Goal: Information Seeking & Learning: Check status

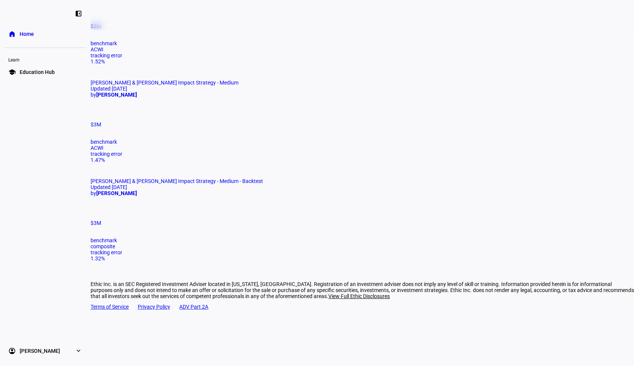
scroll to position [685, 0]
click at [176, 185] on span "[PERSON_NAME] & [PERSON_NAME] Impact Strategy - Medium - Backtest" at bounding box center [177, 182] width 172 height 6
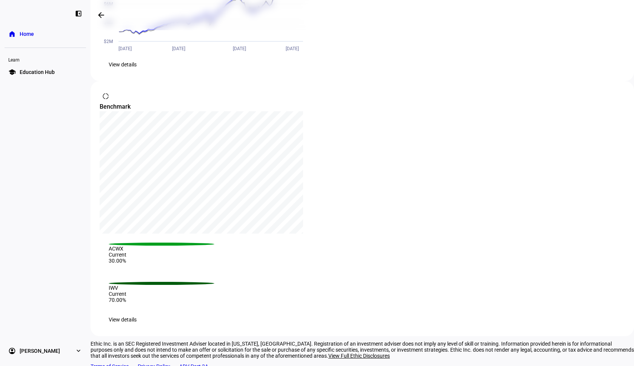
scroll to position [780, 0]
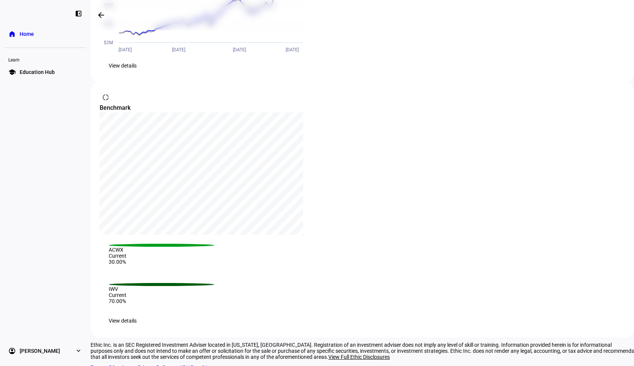
click at [137, 73] on span "View details" at bounding box center [123, 65] width 28 height 15
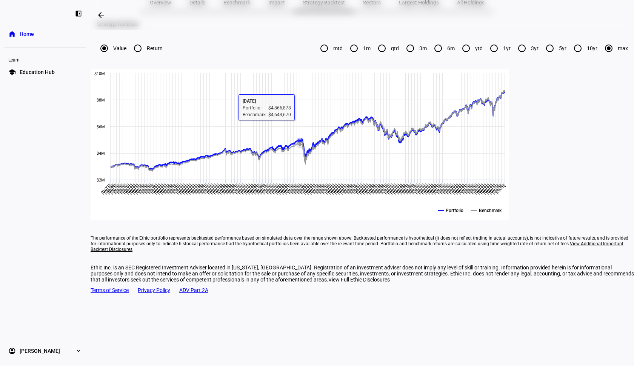
scroll to position [54, 0]
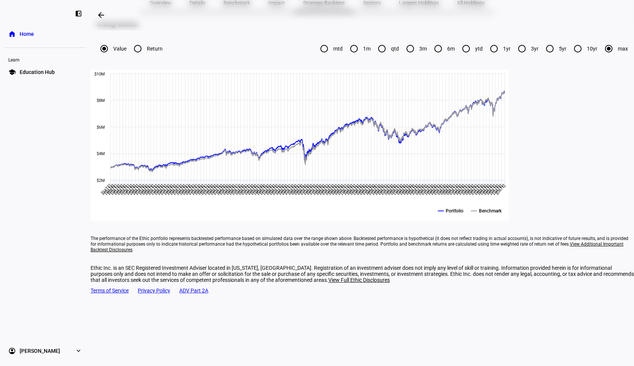
click at [145, 56] on input "Return" at bounding box center [137, 48] width 15 height 15
radio input "true"
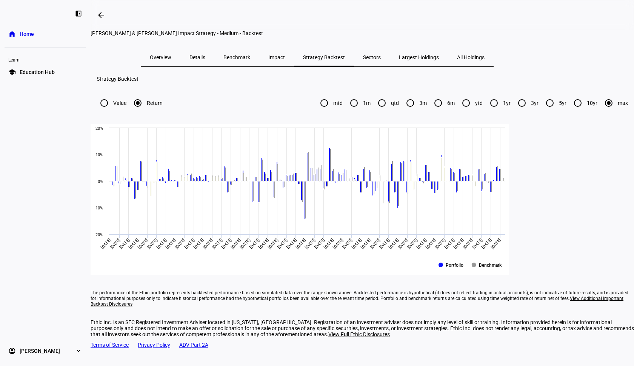
click at [316, 111] on input "mtd" at bounding box center [323, 102] width 15 height 15
radio input "true"
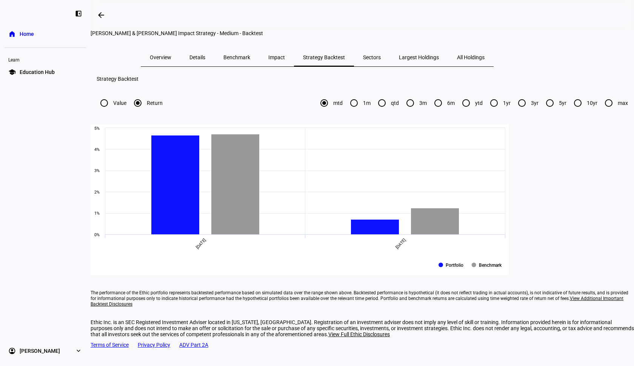
click at [346, 111] on input "1m" at bounding box center [353, 102] width 15 height 15
radio input "true"
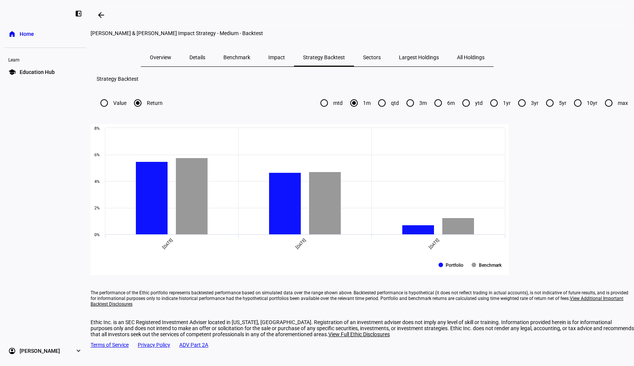
click at [374, 111] on input "qtd" at bounding box center [381, 102] width 15 height 15
radio input "true"
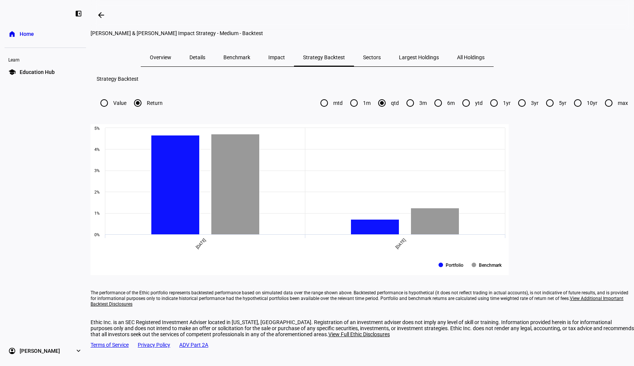
click at [403, 111] on input "3m" at bounding box center [410, 102] width 15 height 15
radio input "true"
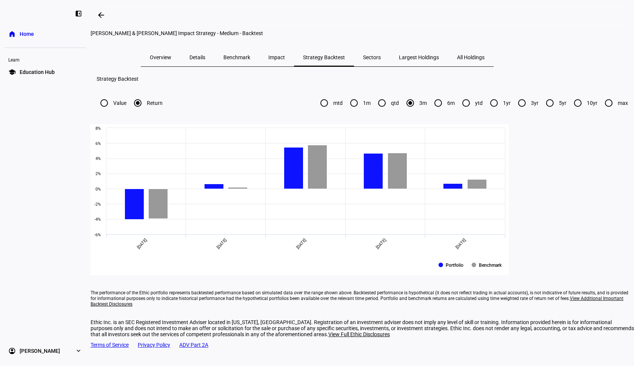
click at [430, 111] on input "6m" at bounding box center [437, 102] width 15 height 15
radio input "true"
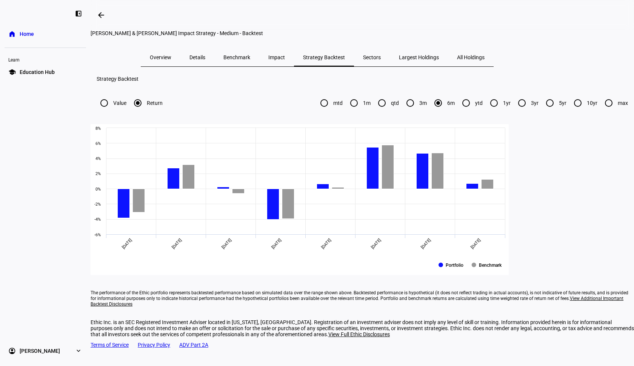
click at [403, 111] on input "3m" at bounding box center [410, 102] width 15 height 15
radio input "true"
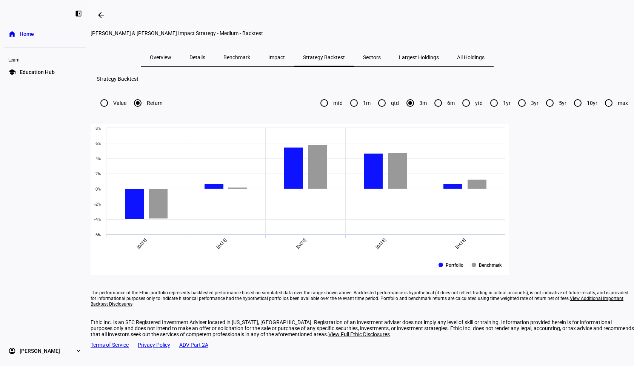
click at [374, 111] on input "qtd" at bounding box center [381, 102] width 15 height 15
radio input "true"
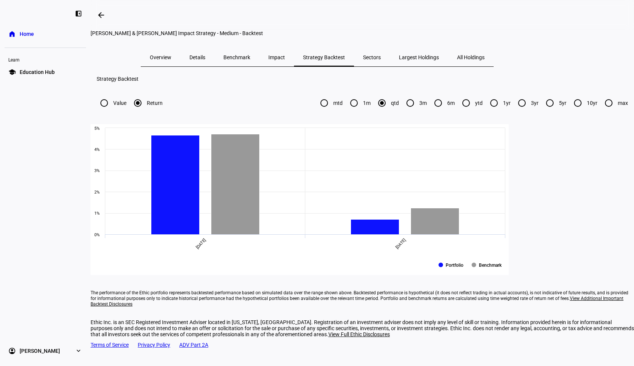
click at [346, 111] on input "1m" at bounding box center [353, 102] width 15 height 15
radio input "true"
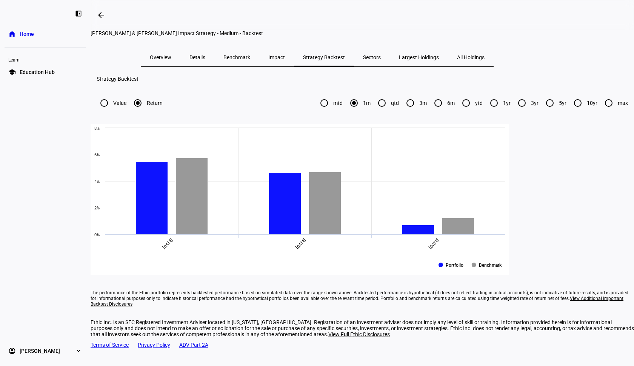
click at [316, 111] on input "mtd" at bounding box center [323, 102] width 15 height 15
radio input "true"
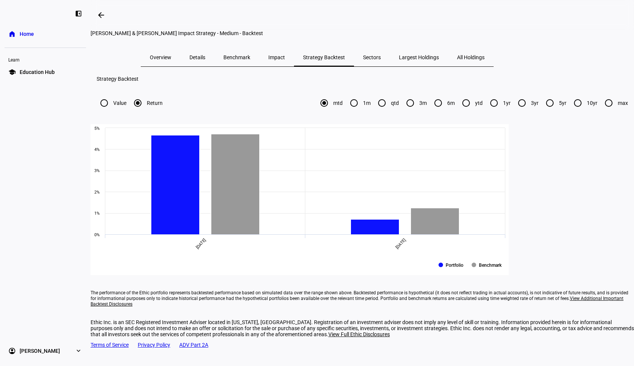
click at [486, 111] on input "1yr" at bounding box center [493, 102] width 15 height 15
radio input "true"
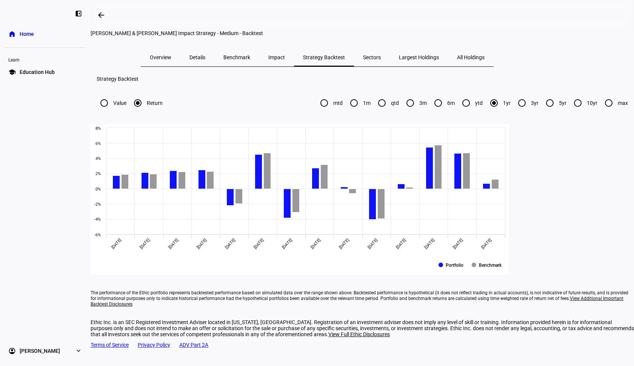
click at [458, 111] on input "ytd" at bounding box center [465, 102] width 15 height 15
radio input "true"
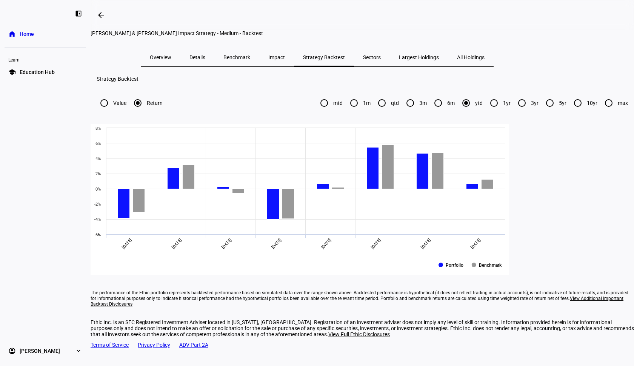
click at [381, 60] on span "Sectors" at bounding box center [372, 57] width 18 height 5
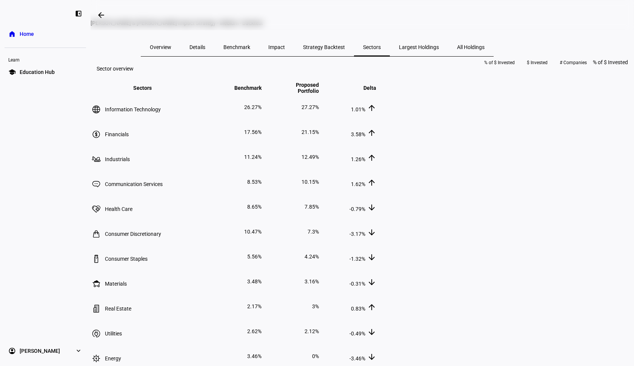
scroll to position [12, 0]
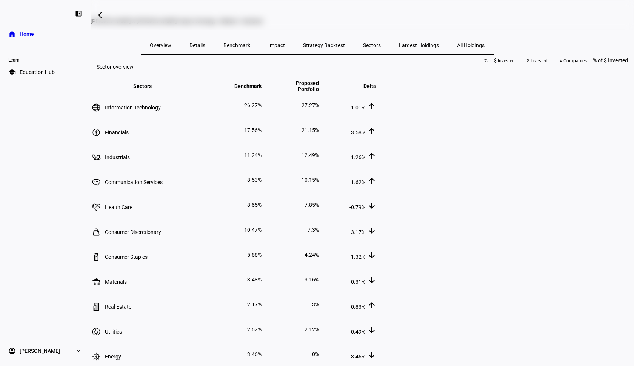
click at [439, 48] on span "Largest Holdings" at bounding box center [419, 45] width 40 height 5
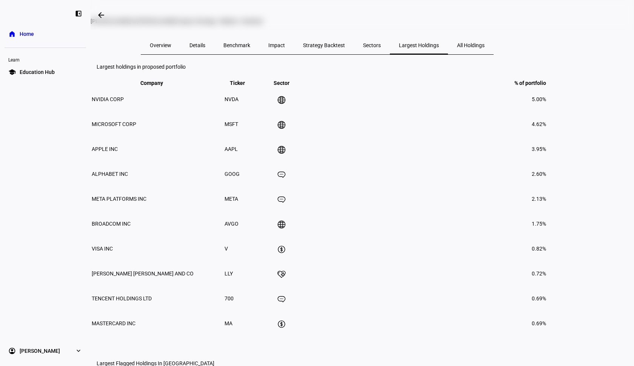
click at [484, 48] on span "All Holdings" at bounding box center [471, 45] width 28 height 5
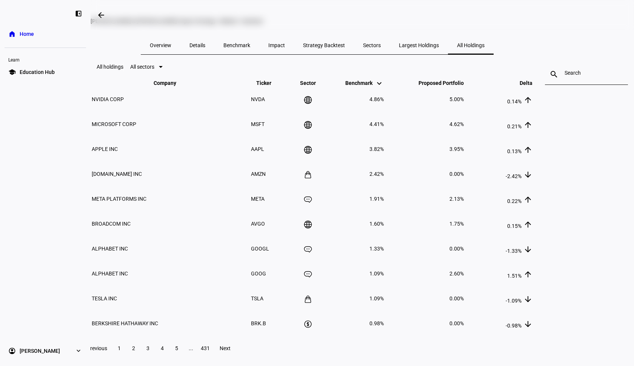
click at [439, 48] on span "Largest Holdings" at bounding box center [419, 45] width 40 height 5
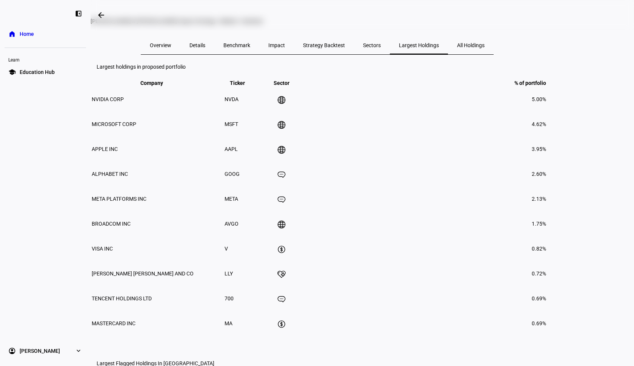
click at [484, 48] on span "All Holdings" at bounding box center [471, 45] width 28 height 5
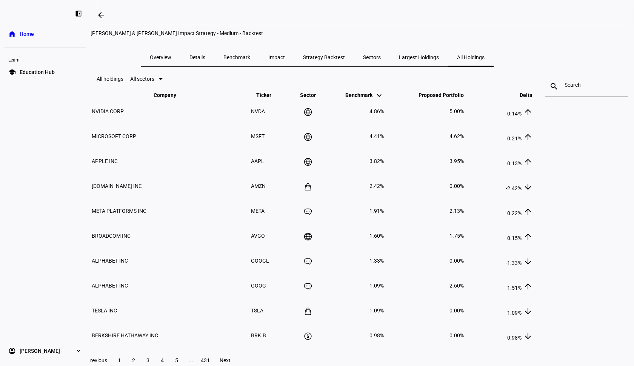
click at [171, 60] on span "Overview" at bounding box center [161, 57] width 22 height 5
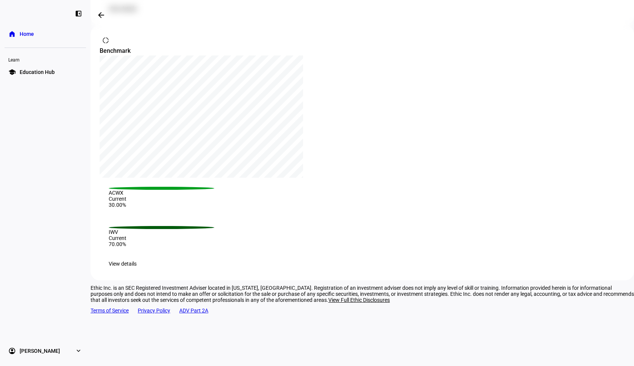
scroll to position [837, 0]
click at [137, 272] on span "View details" at bounding box center [123, 264] width 28 height 15
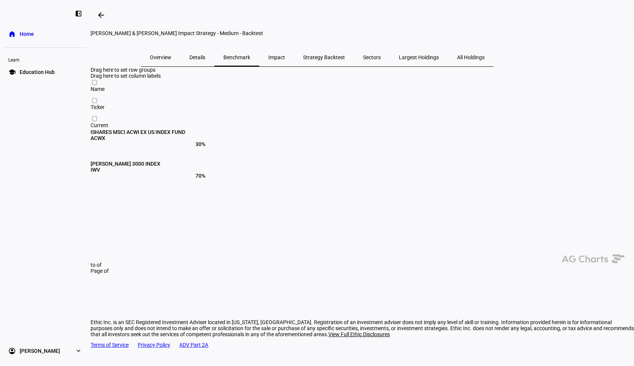
click at [285, 60] on span "Impact" at bounding box center [276, 57] width 17 height 5
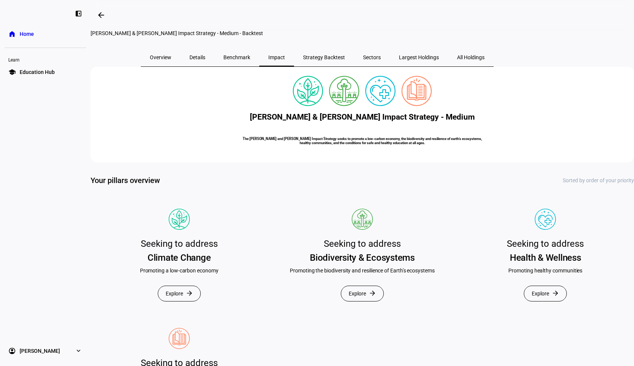
click at [381, 60] on span "Sectors" at bounding box center [372, 57] width 18 height 5
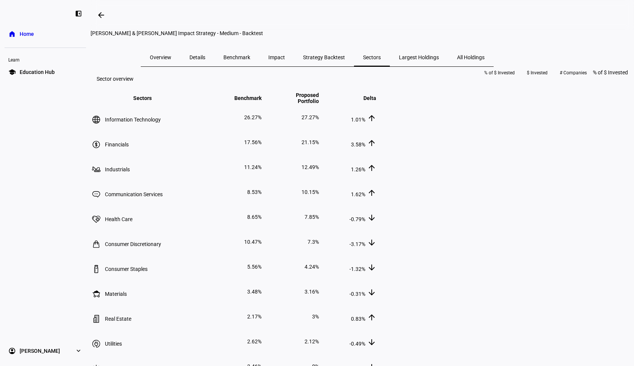
click at [29, 34] on span "Home" at bounding box center [27, 34] width 14 height 8
